Goal: Task Accomplishment & Management: Manage account settings

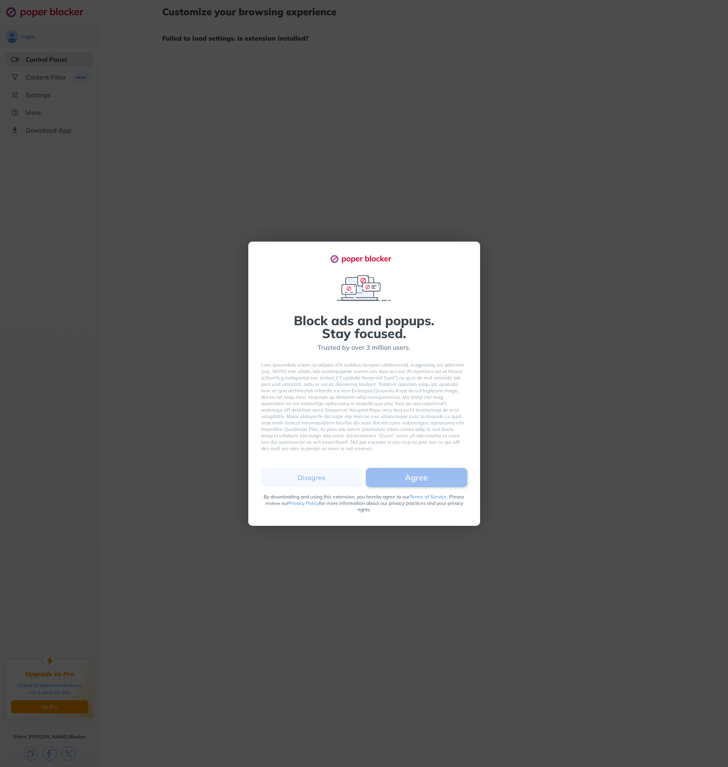
click at [387, 471] on button "Agree" at bounding box center [416, 477] width 101 height 19
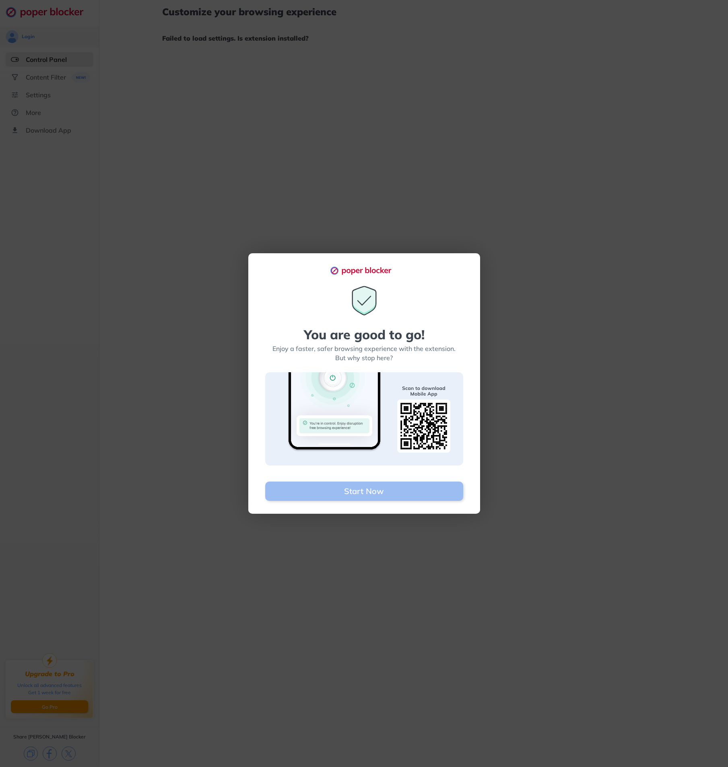
click at [378, 495] on button "Start Now" at bounding box center [364, 491] width 198 height 19
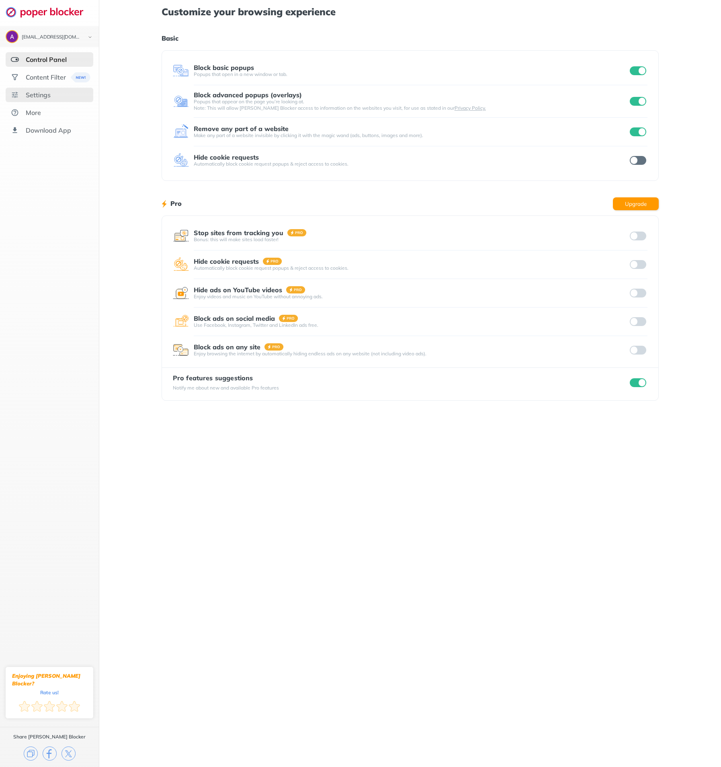
click at [48, 93] on div "Settings" at bounding box center [38, 95] width 25 height 8
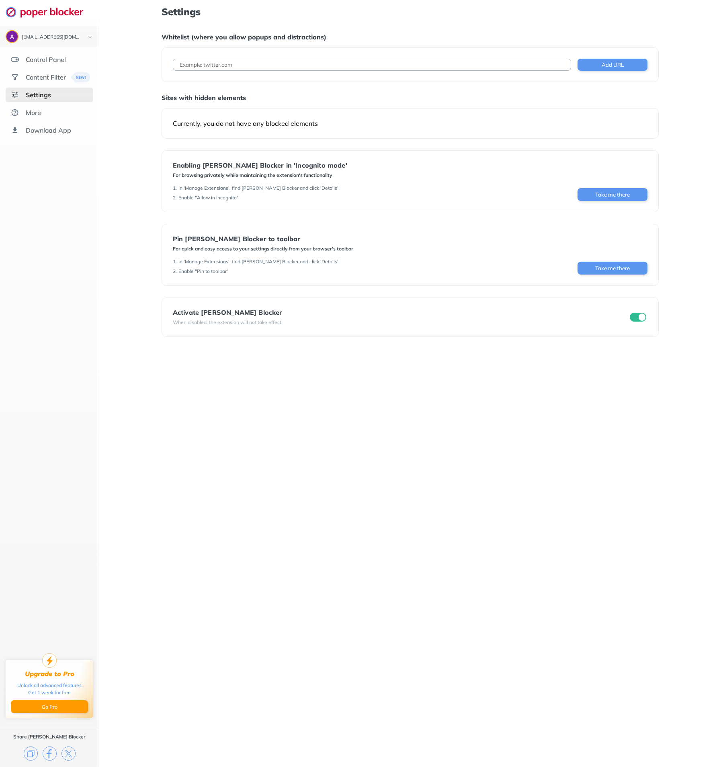
click at [208, 66] on input at bounding box center [372, 65] width 399 height 12
type input "[DOMAIN_NAME]"
click at [586, 61] on button "Add URL" at bounding box center [613, 65] width 70 height 12
